Goal: Find specific page/section: Find specific page/section

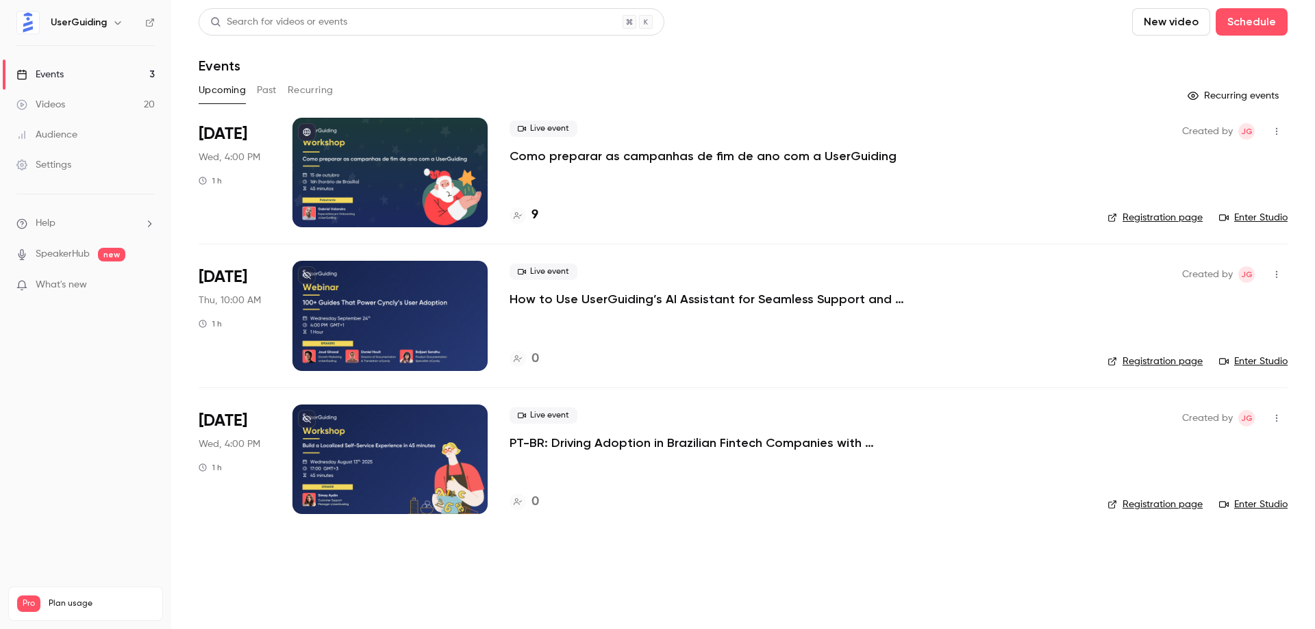
click at [274, 91] on button "Past" at bounding box center [267, 90] width 20 height 22
